Goal: Transaction & Acquisition: Obtain resource

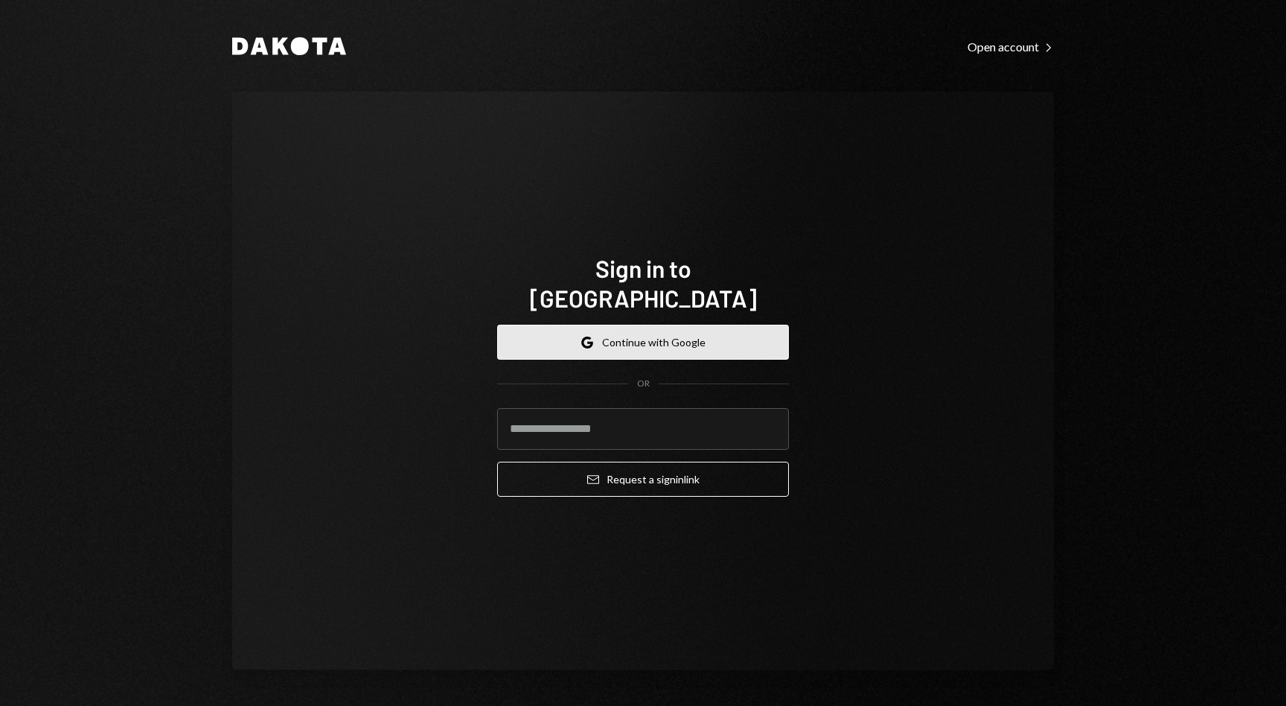
click at [661, 330] on button "Google Continue with Google" at bounding box center [643, 342] width 292 height 35
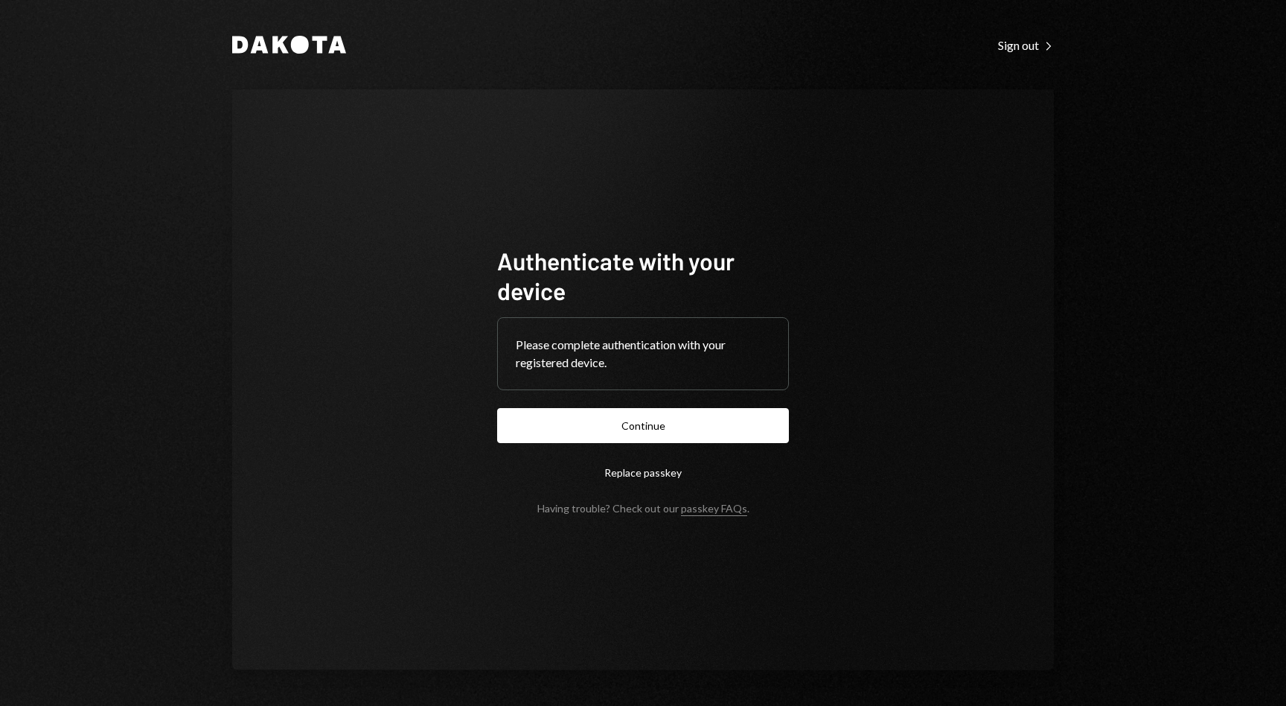
click at [657, 418] on button "Continue" at bounding box center [643, 425] width 292 height 35
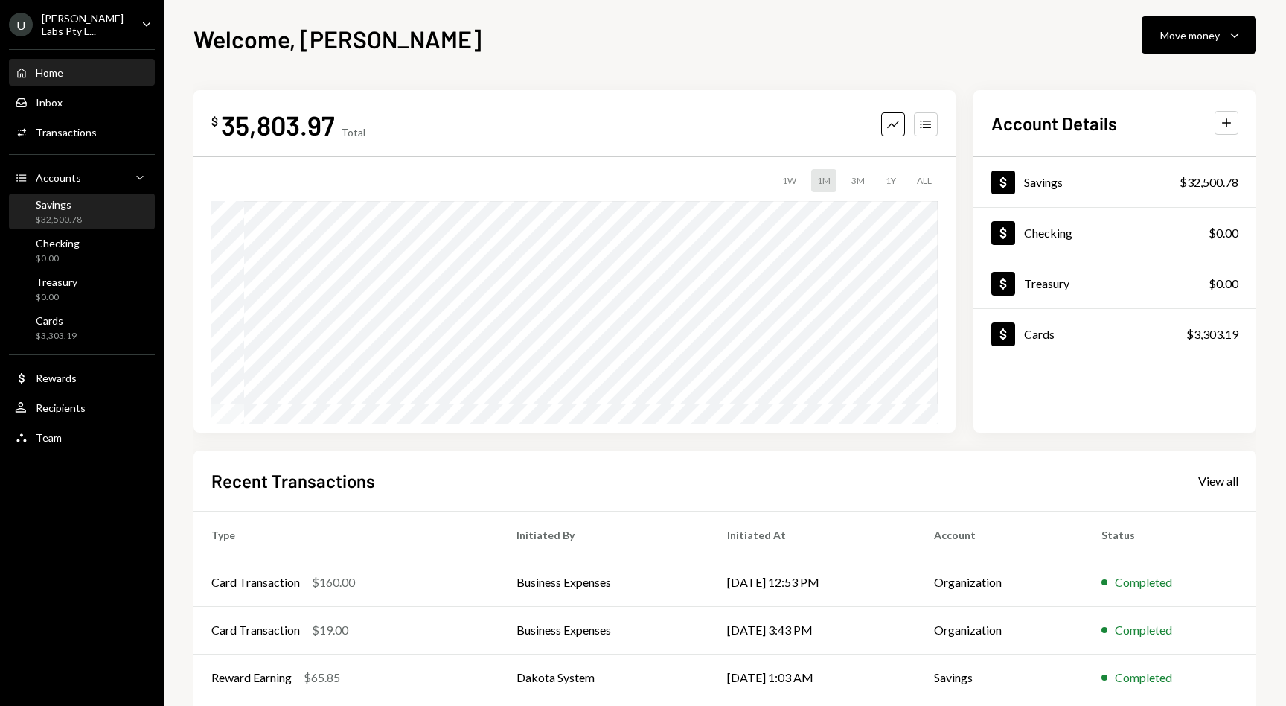
click at [56, 201] on div "Savings" at bounding box center [59, 204] width 46 height 13
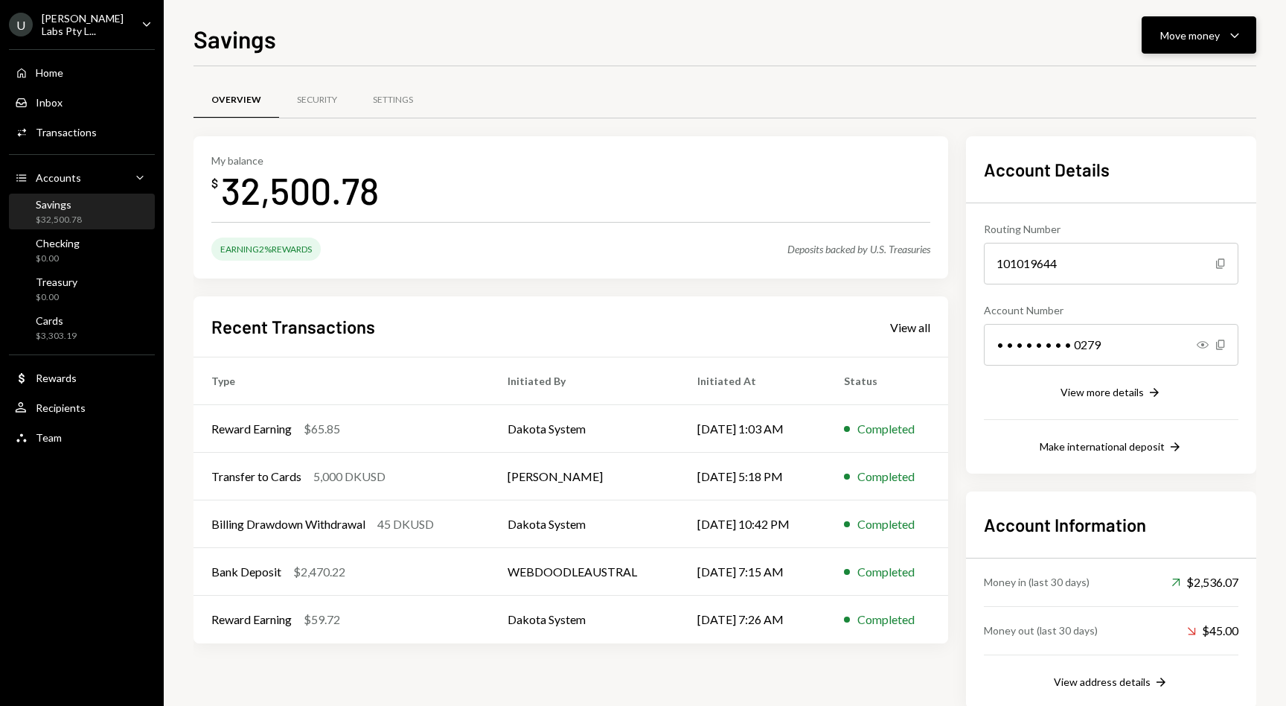
click at [1180, 45] on button "Move money Caret Down" at bounding box center [1199, 34] width 115 height 37
click at [1177, 80] on div "Send" at bounding box center [1187, 80] width 109 height 16
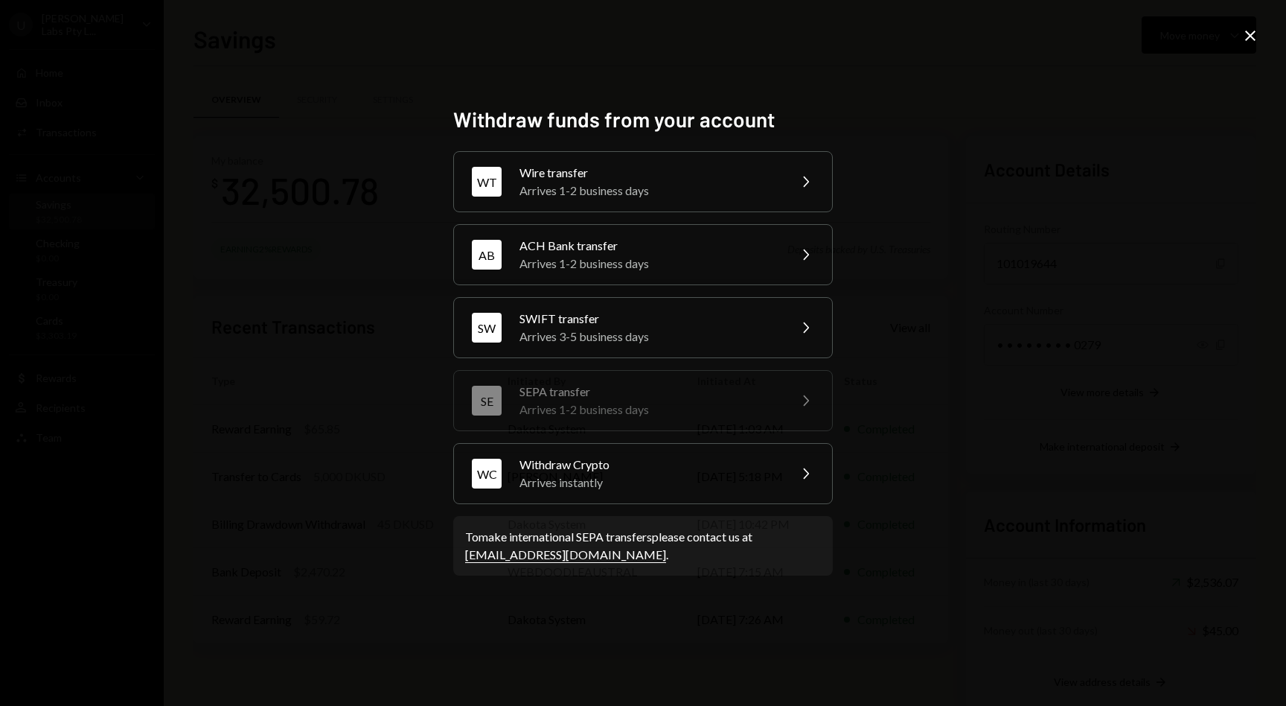
click at [585, 423] on div "SE SEPA transfer Arrives 1-2 business days Chevron Right" at bounding box center [643, 400] width 380 height 61
click at [540, 539] on div "To make international SEPA transfers please contact us at [EMAIL_ADDRESS][DOMAI…" at bounding box center [643, 546] width 356 height 36
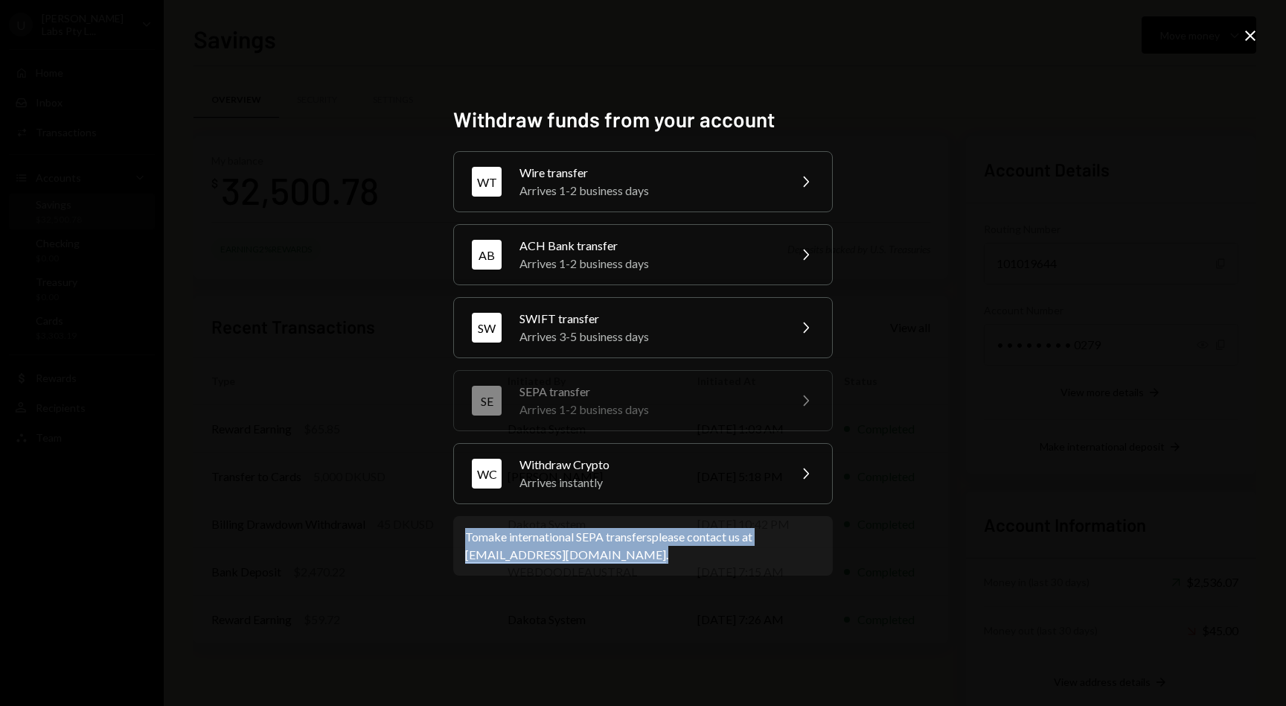
click at [540, 539] on div "To make international SEPA transfers please contact us at [EMAIL_ADDRESS][DOMAI…" at bounding box center [643, 546] width 356 height 36
click at [677, 319] on div "SWIFT transfer" at bounding box center [649, 319] width 259 height 18
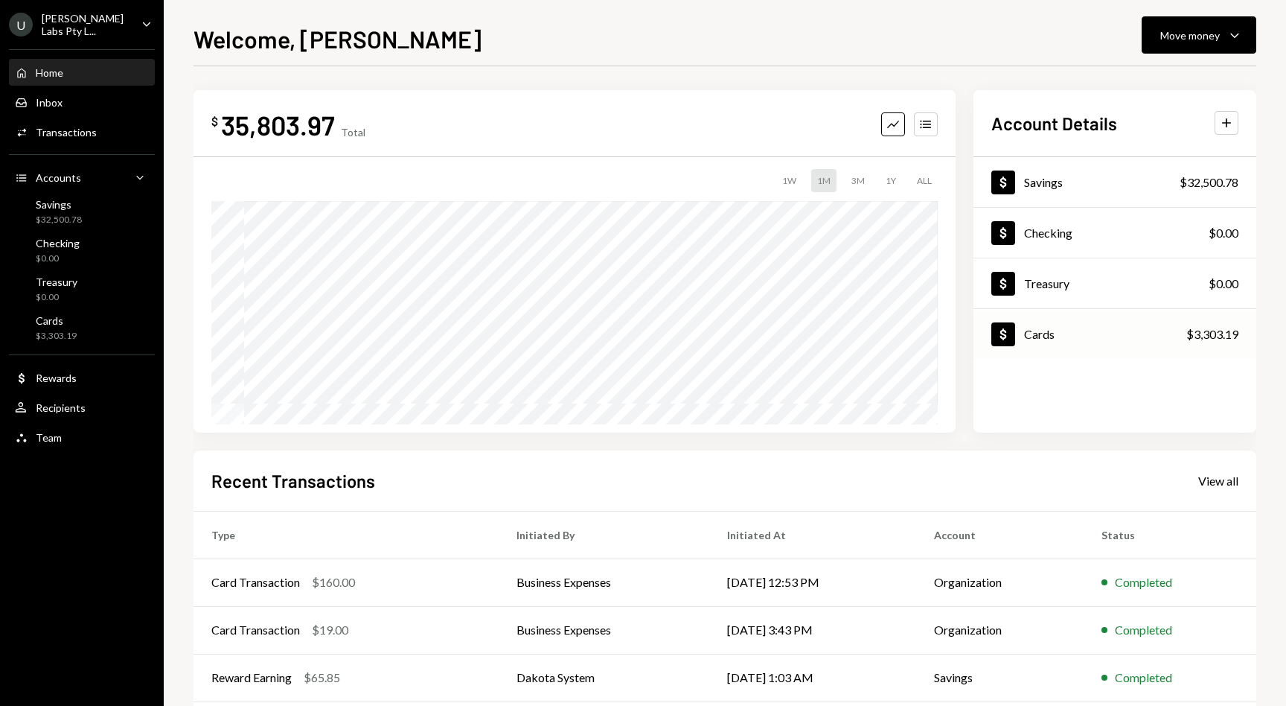
click at [1102, 334] on div "Dollar Cards $3,303.19" at bounding box center [1115, 334] width 283 height 48
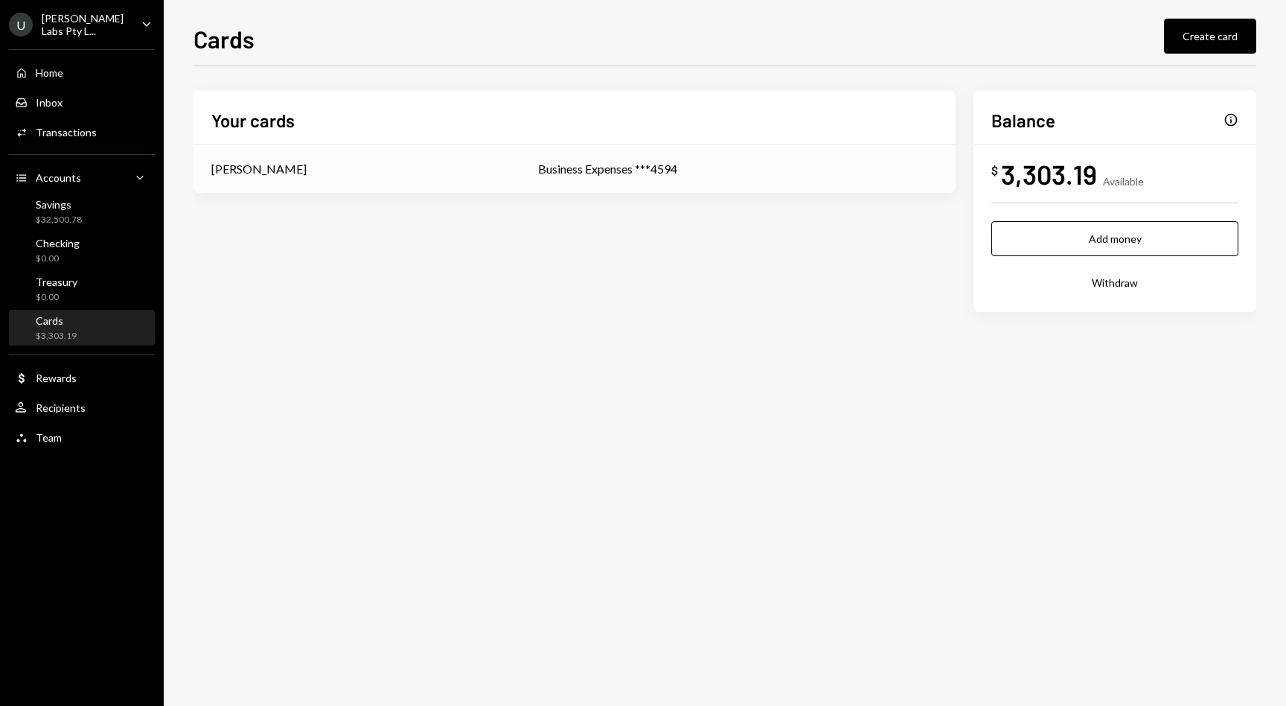
click at [551, 168] on div "Business Expenses ***4594" at bounding box center [738, 169] width 400 height 18
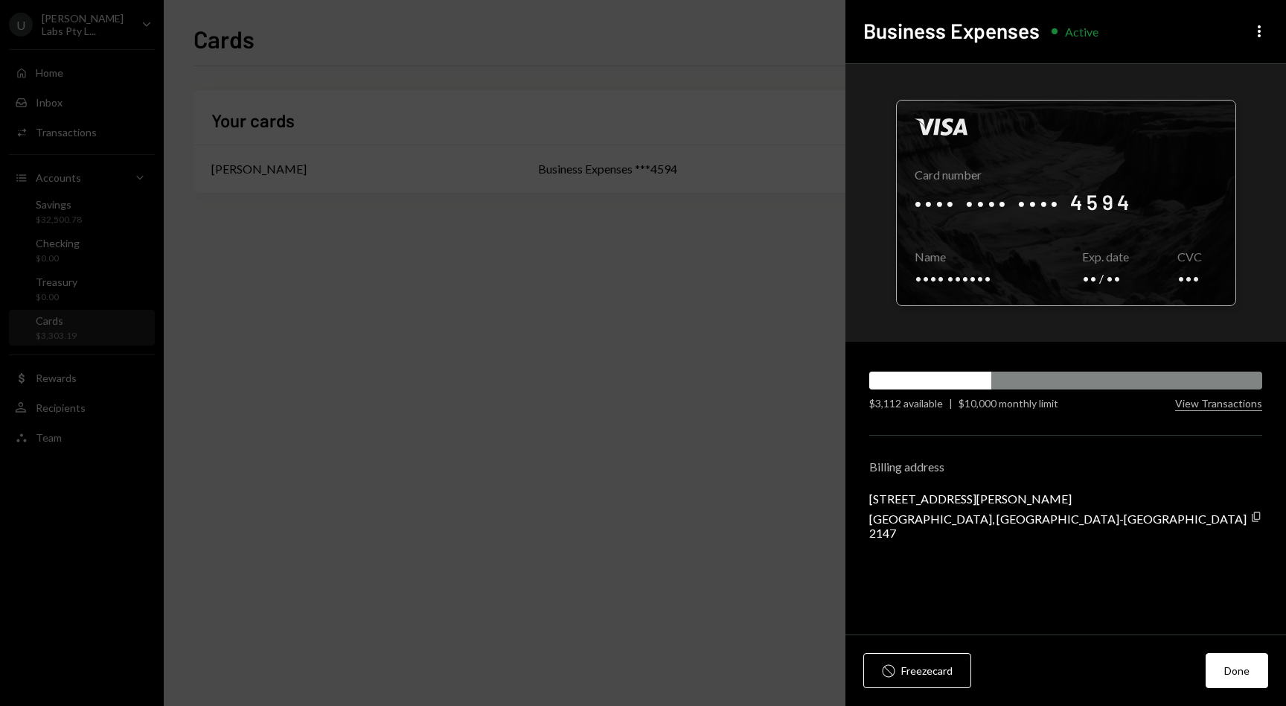
click at [1032, 214] on div at bounding box center [1066, 202] width 339 height 205
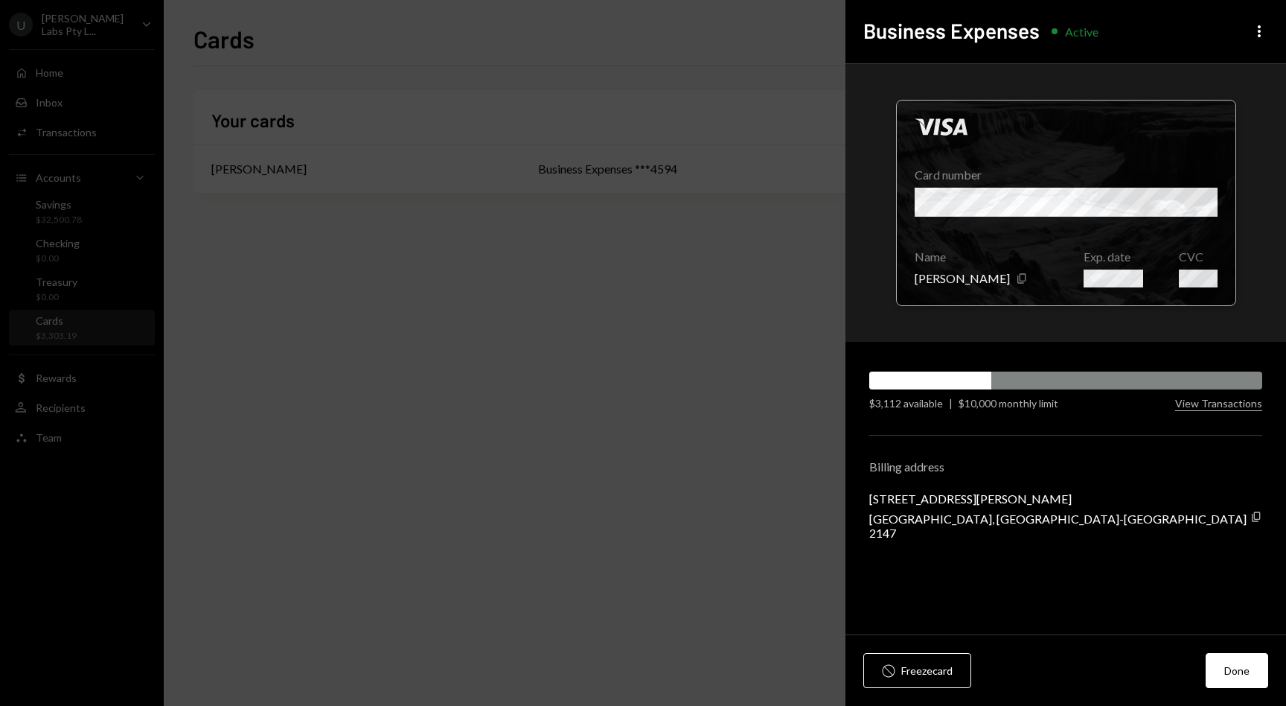
click at [1064, 196] on div at bounding box center [1066, 202] width 339 height 205
click at [1114, 195] on div at bounding box center [1066, 202] width 339 height 205
